Goal: Transaction & Acquisition: Purchase product/service

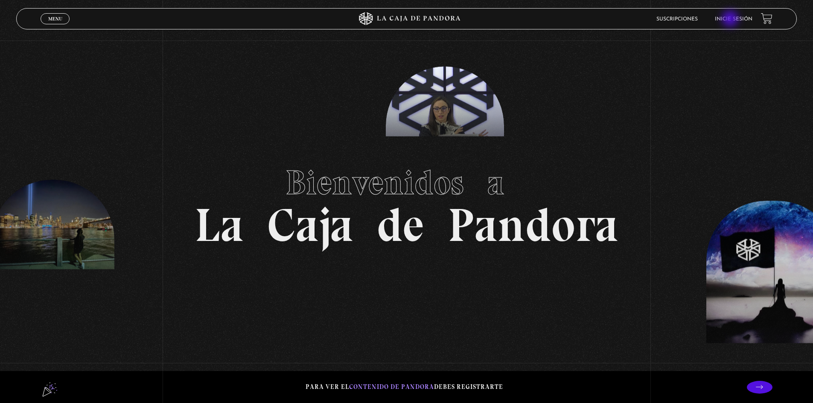
click at [731, 20] on link "Inicie sesión" at bounding box center [734, 19] width 38 height 5
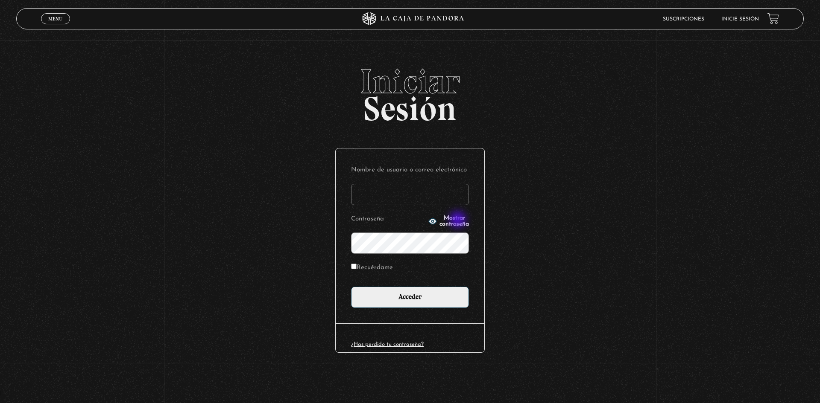
type input "Mel03"
click at [404, 302] on input "Acceder" at bounding box center [410, 297] width 118 height 21
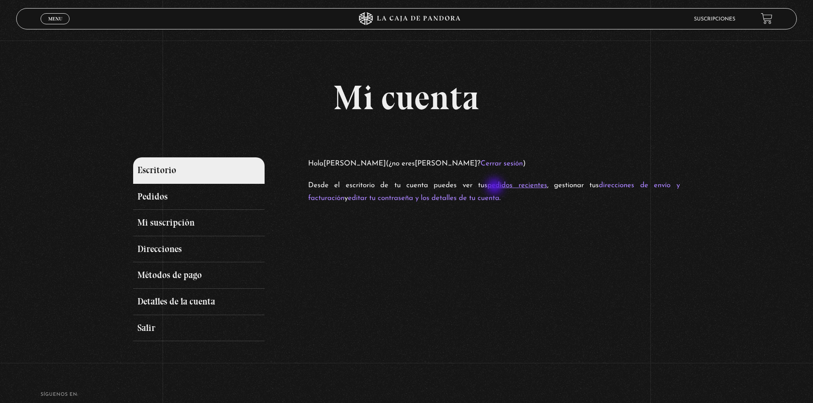
click at [496, 187] on link "pedidos recientes" at bounding box center [517, 185] width 59 height 7
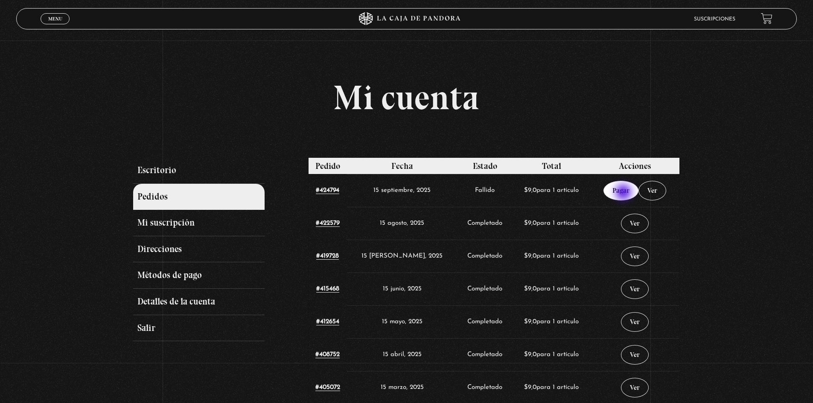
click at [625, 193] on link "Pagar" at bounding box center [621, 191] width 35 height 20
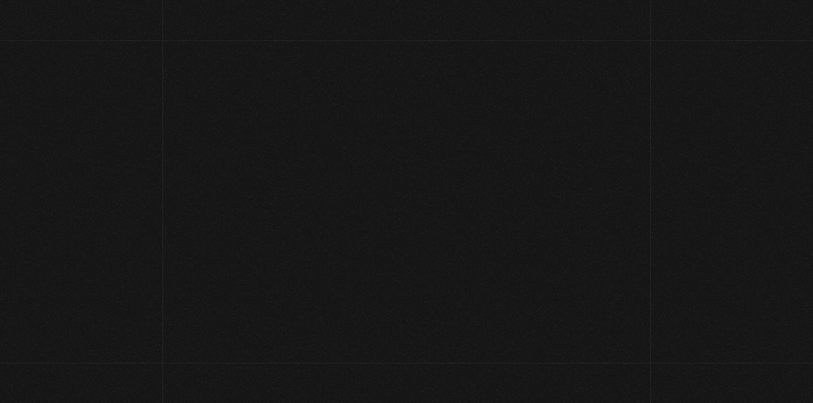
select select "CR-C"
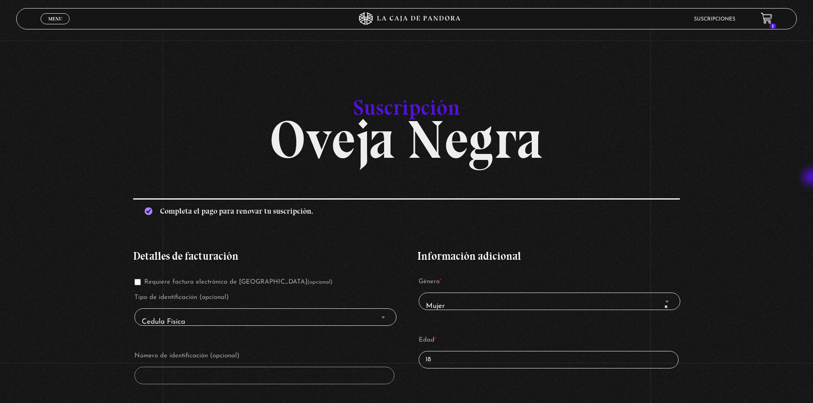
drag, startPoint x: 813, startPoint y: 142, endPoint x: 812, endPoint y: 163, distance: 20.9
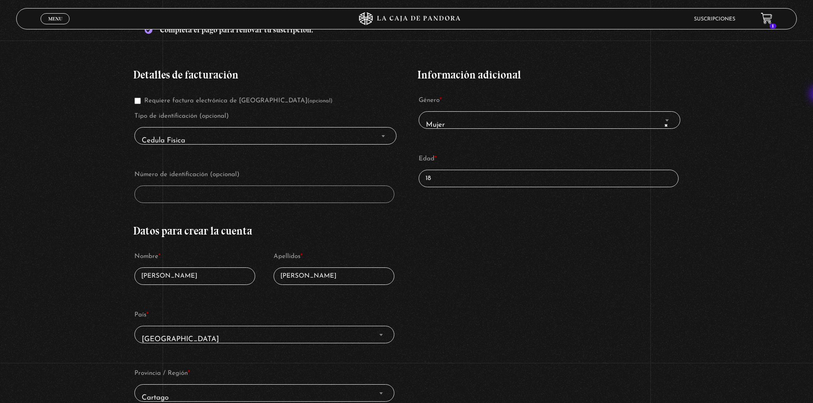
scroll to position [161, 0]
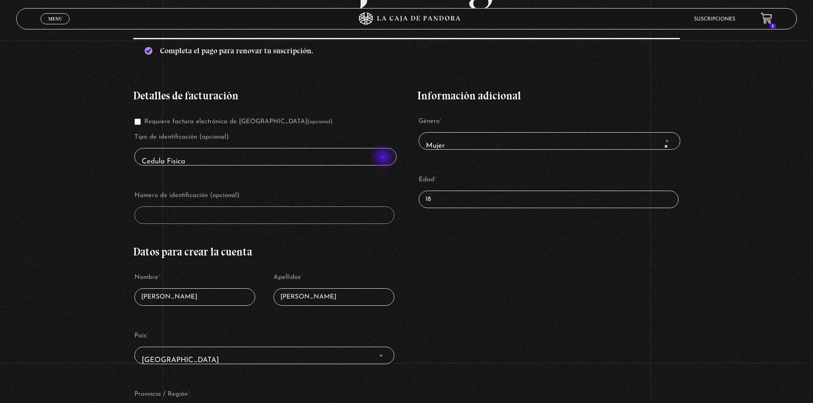
click at [385, 158] on span "Finalizar compra" at bounding box center [383, 157] width 9 height 11
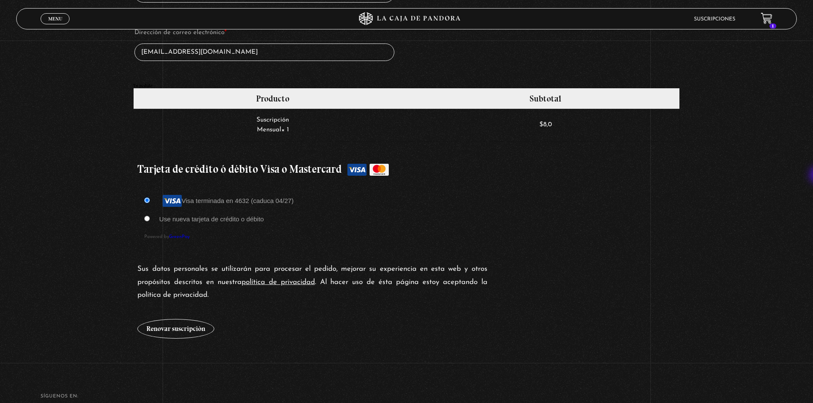
scroll to position [646, 0]
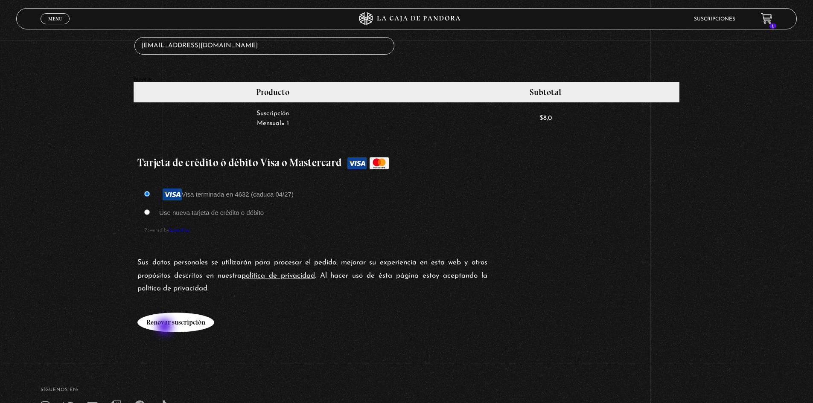
click at [166, 328] on button "Renovar suscripción" at bounding box center [175, 323] width 77 height 20
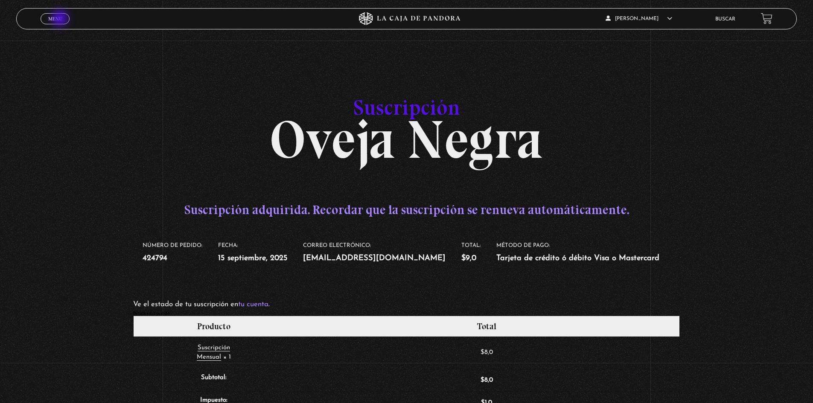
click at [61, 19] on span "Menu" at bounding box center [55, 18] width 14 height 5
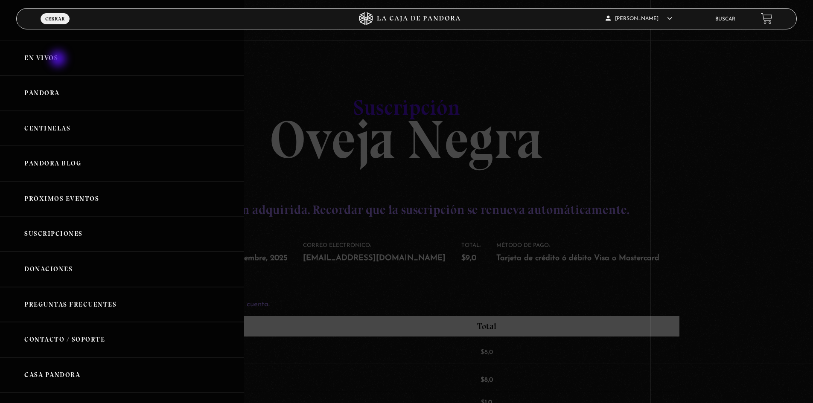
click at [59, 60] on link "En vivos" at bounding box center [122, 58] width 244 height 35
